Goal: Information Seeking & Learning: Learn about a topic

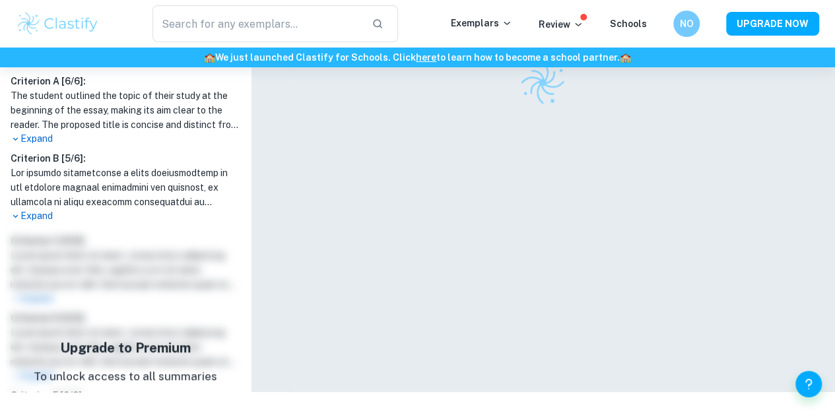
scroll to position [355, 0]
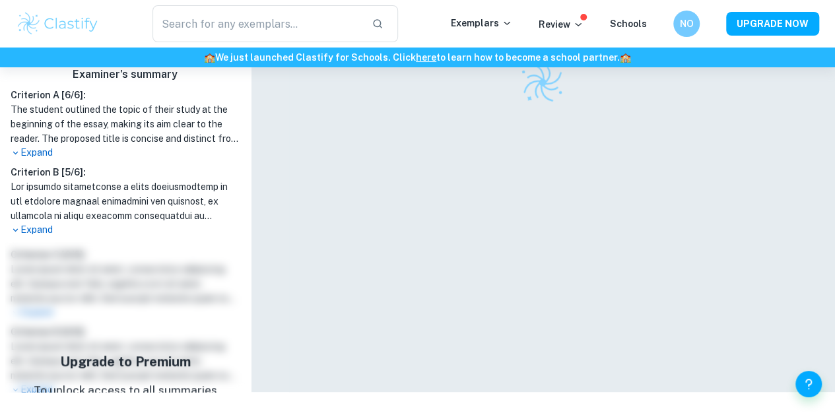
click at [38, 152] on p "Expand" at bounding box center [126, 153] width 230 height 14
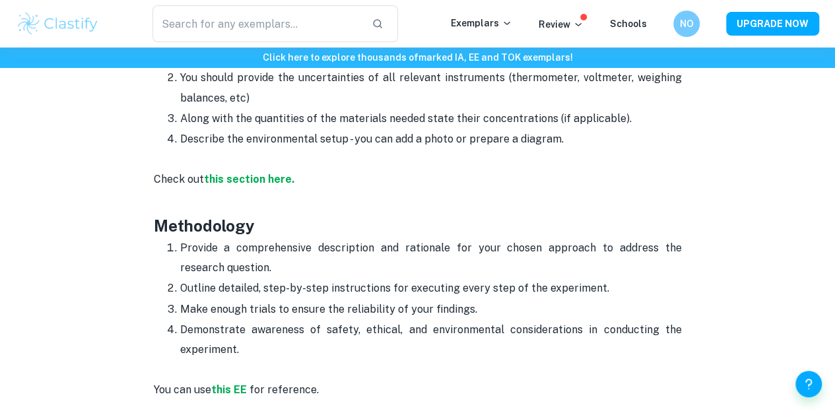
scroll to position [1942, 0]
click at [239, 384] on strong "this EE" at bounding box center [229, 390] width 36 height 13
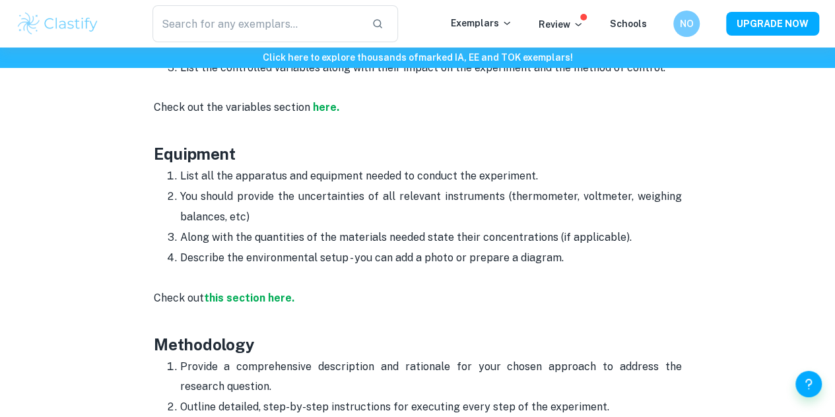
scroll to position [1807, 0]
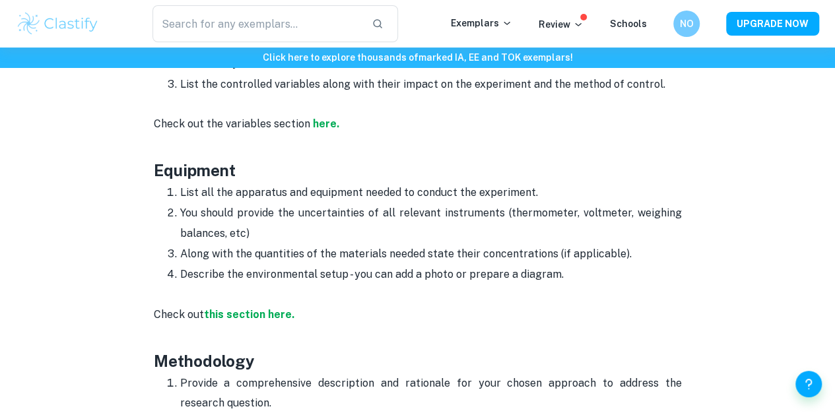
click at [491, 9] on div "​ Exemplars Review Schools NO UPGRADE NOW" at bounding box center [417, 23] width 835 height 37
click at [490, 13] on div "​ Exemplars Review Schools NO UPGRADE NOW" at bounding box center [417, 23] width 835 height 37
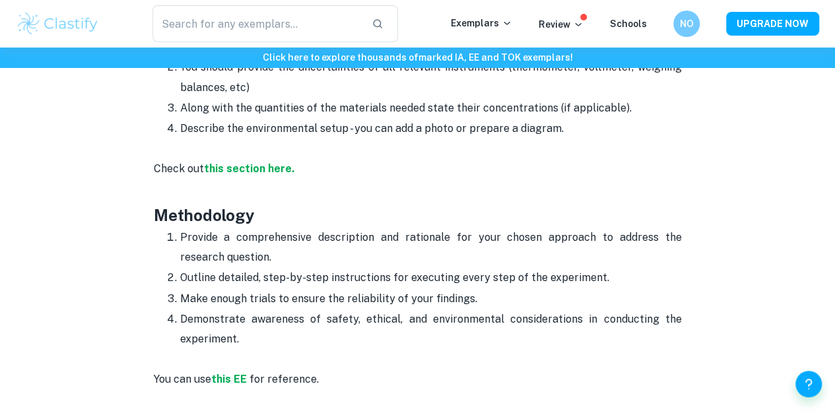
scroll to position [1954, 0]
click at [487, 24] on p "Exemplars" at bounding box center [481, 23] width 61 height 15
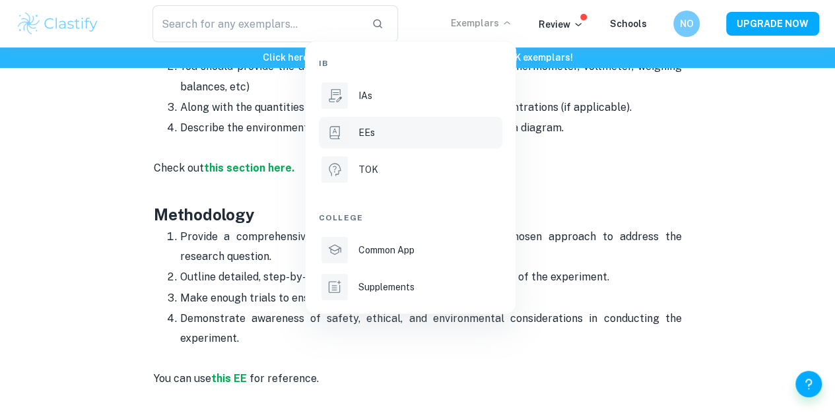
click at [368, 131] on p "EEs" at bounding box center [366, 132] width 17 height 15
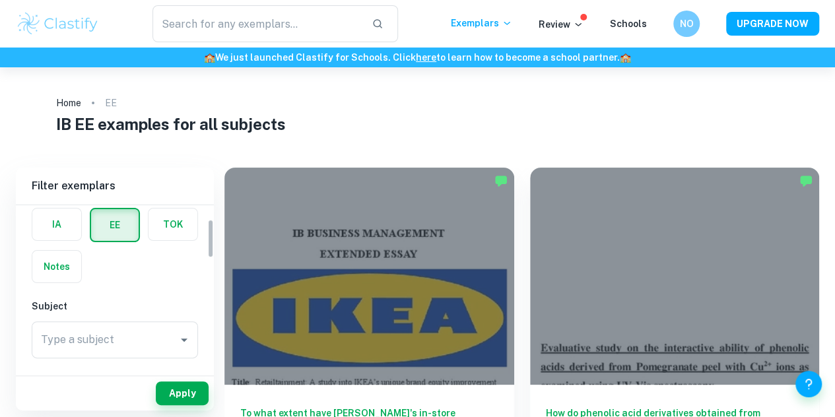
scroll to position [57, 0]
click at [114, 343] on input "Type a subject" at bounding box center [105, 340] width 135 height 25
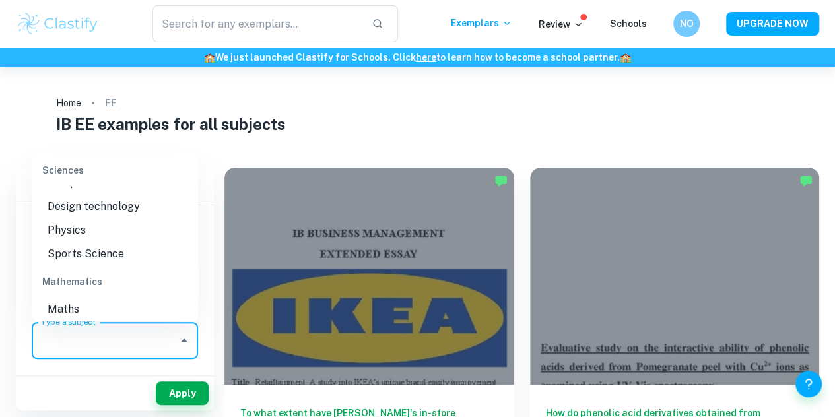
scroll to position [1537, 0]
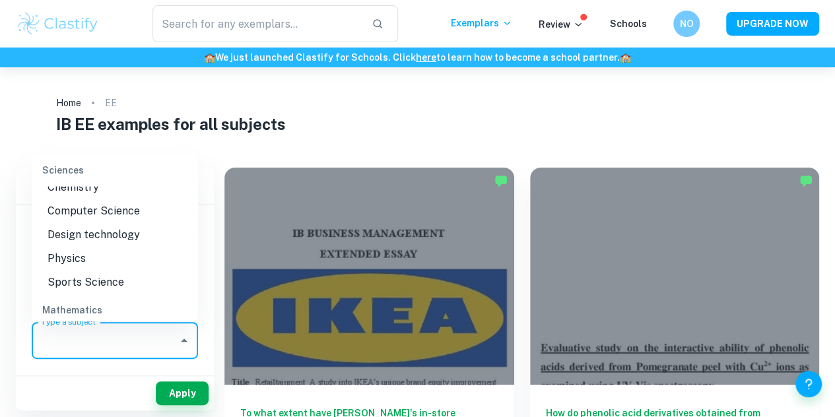
click at [107, 271] on li "Physics" at bounding box center [115, 259] width 166 height 24
type input "Physics"
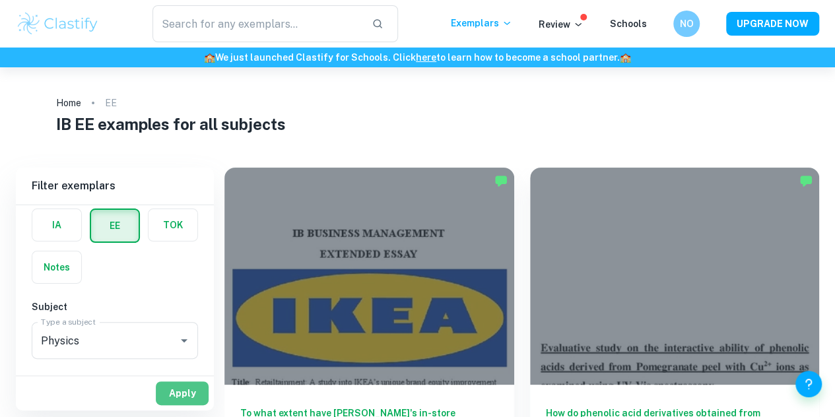
click at [170, 387] on button "Apply" at bounding box center [182, 394] width 53 height 24
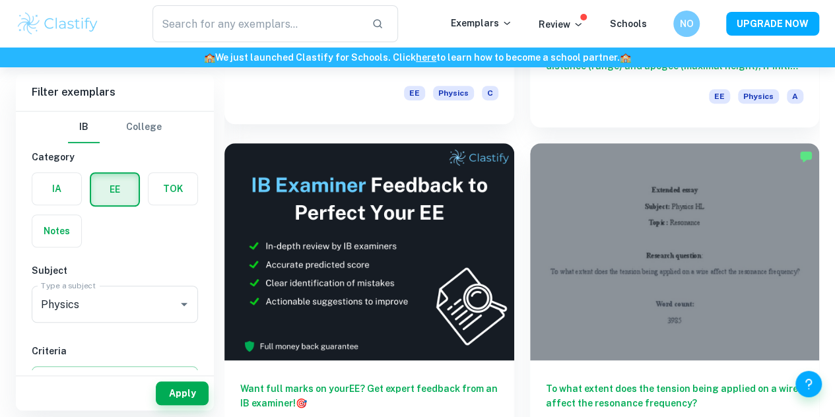
scroll to position [378, 0]
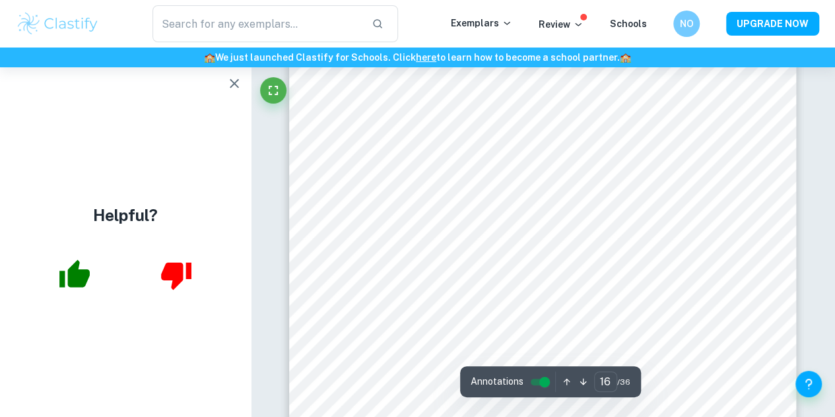
scroll to position [11349, 0]
type input "13"
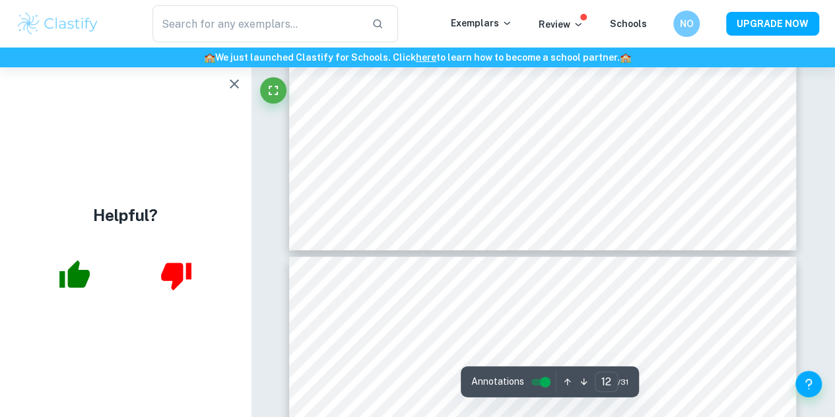
type input "13"
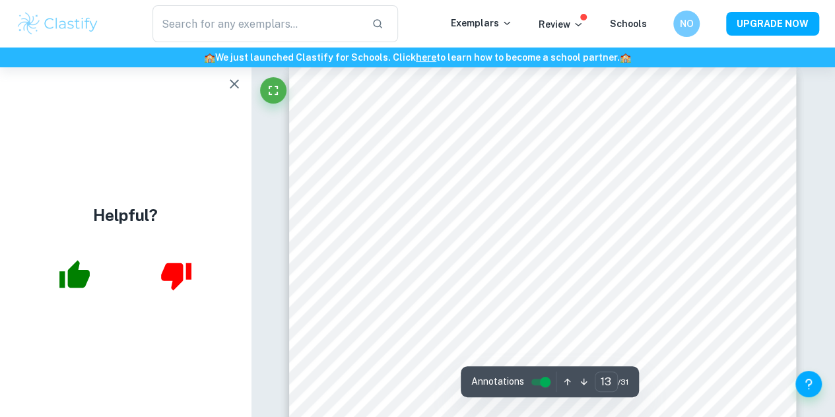
scroll to position [8232, 0]
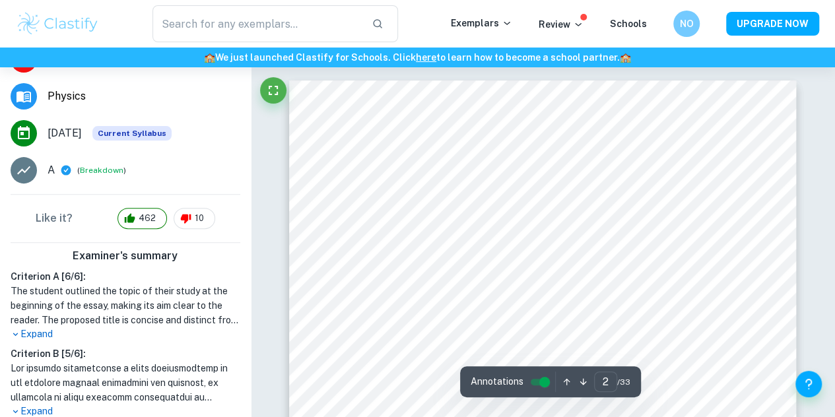
scroll to position [232, 0]
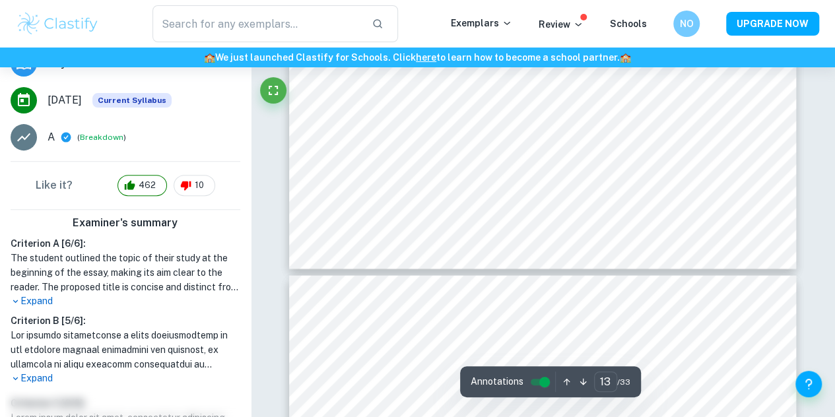
type input "14"
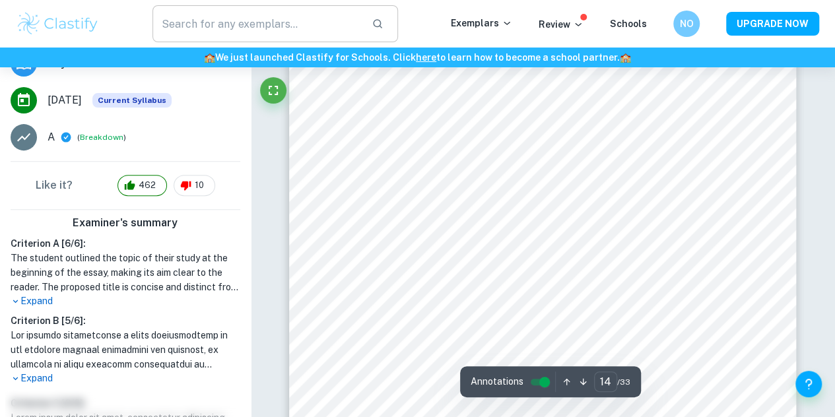
scroll to position [9083, 0]
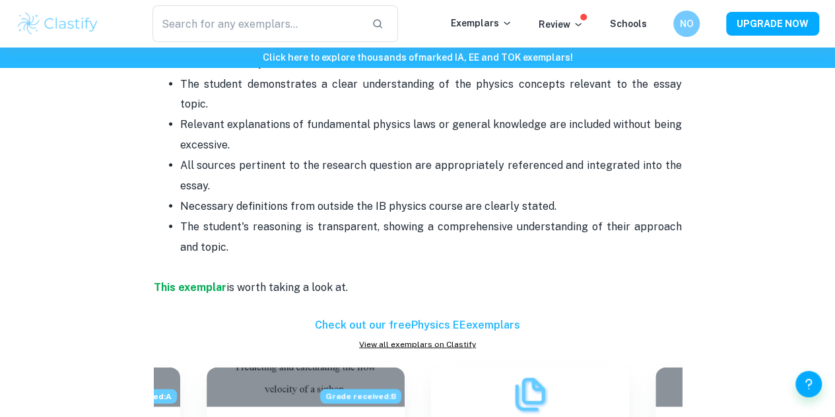
scroll to position [1291, 0]
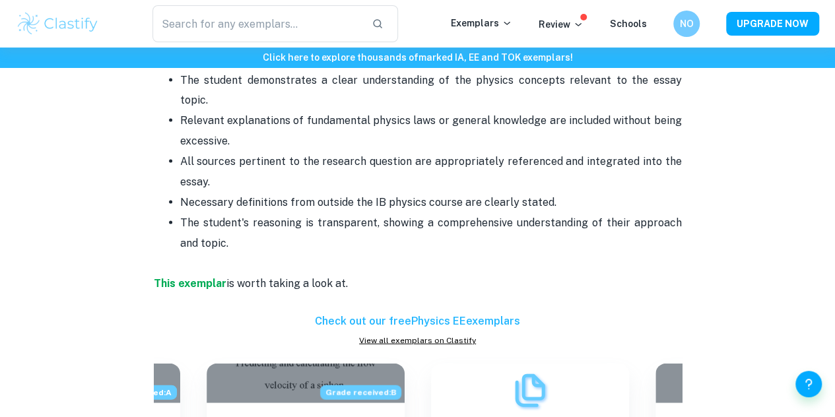
click at [491, 230] on p "The student's reasoning is transparent, showing a comprehensive understanding o…" at bounding box center [431, 233] width 502 height 40
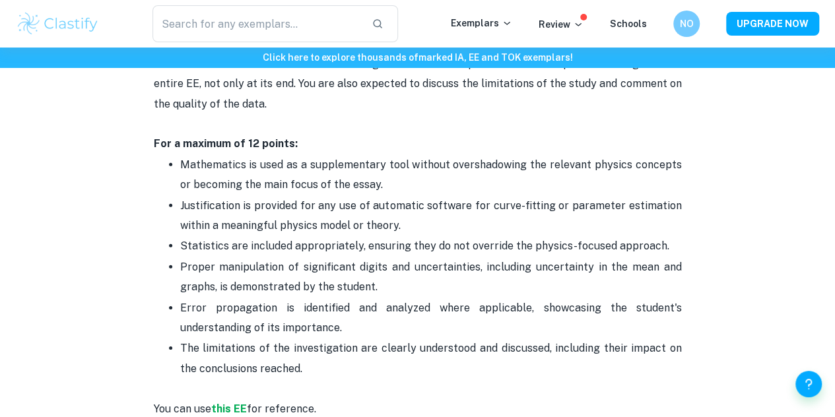
scroll to position [1898, 0]
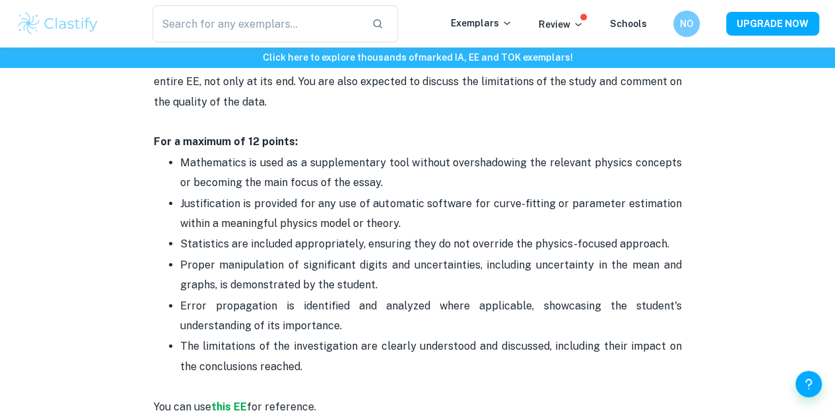
click at [493, 234] on p "Statistics are included appropriately, ensuring they do not override the physic…" at bounding box center [431, 244] width 502 height 20
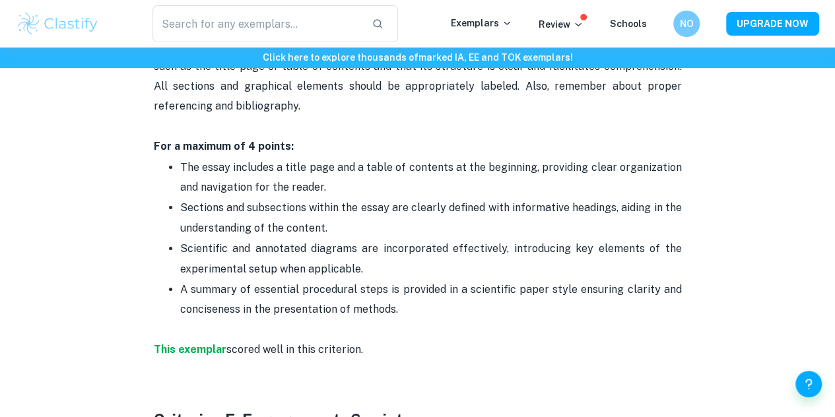
scroll to position [2371, 0]
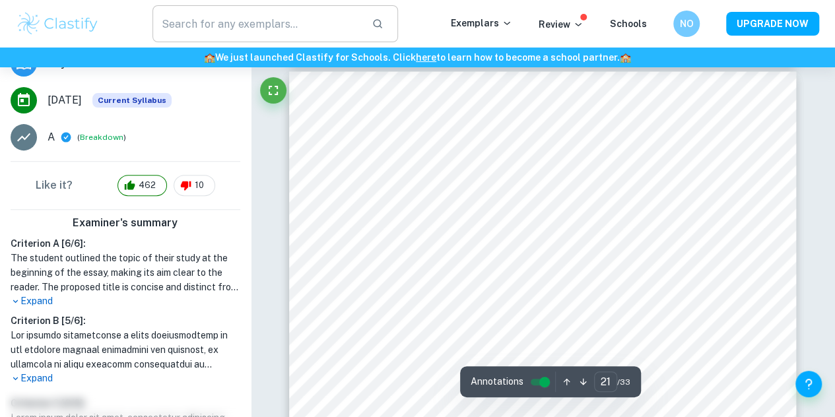
scroll to position [13665, 0]
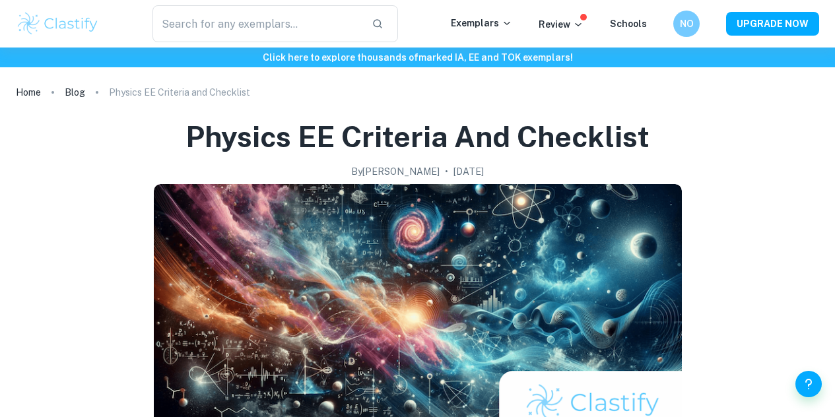
scroll to position [2371, 0]
